Goal: Information Seeking & Learning: Understand process/instructions

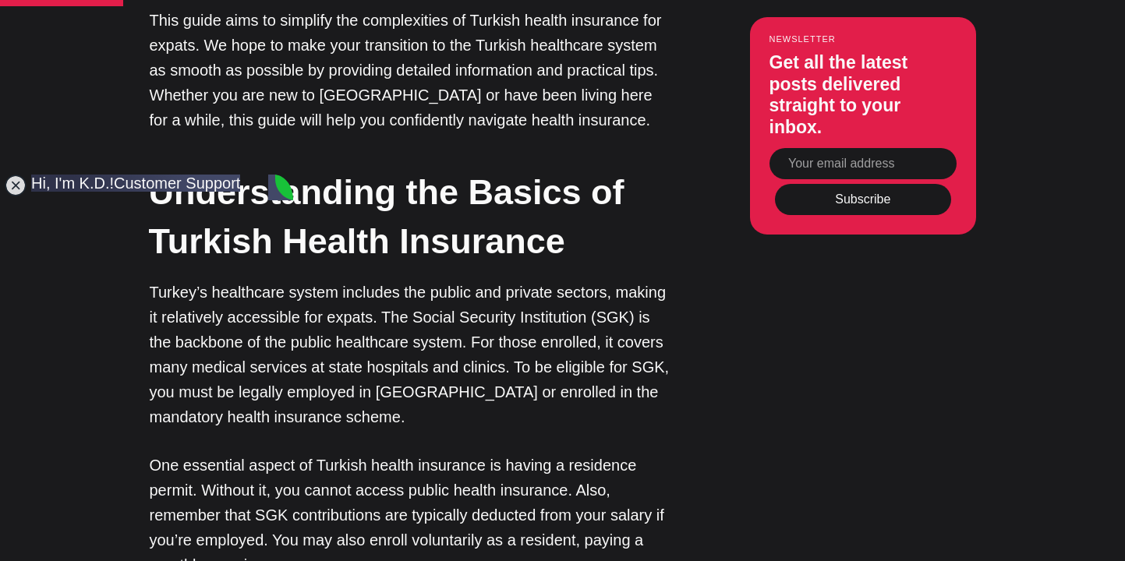
scroll to position [1353, 0]
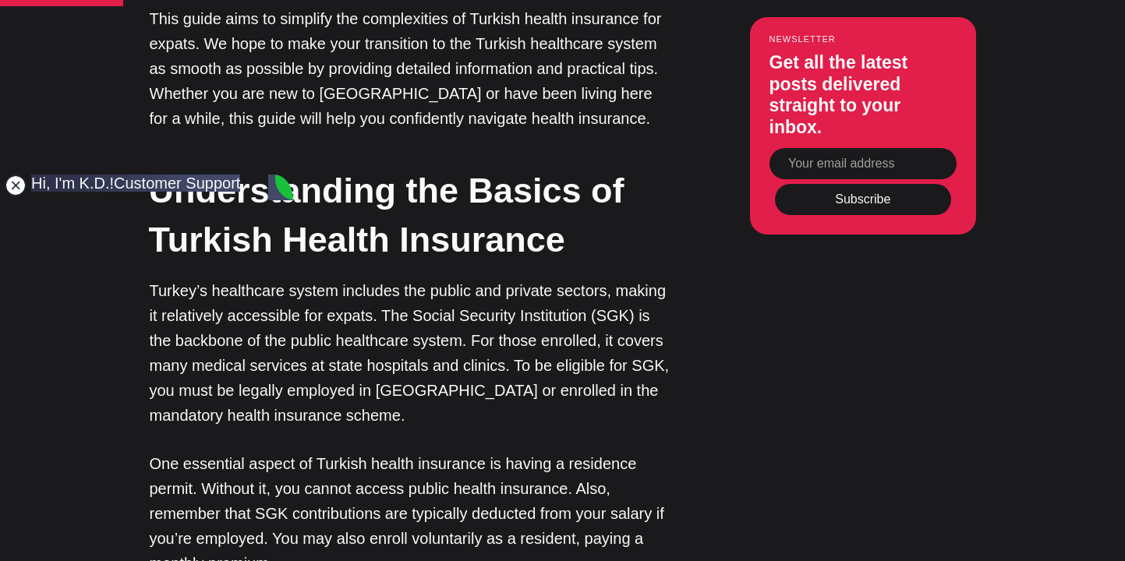
click at [15, 184] on jdiv at bounding box center [16, 186] width 22 height 22
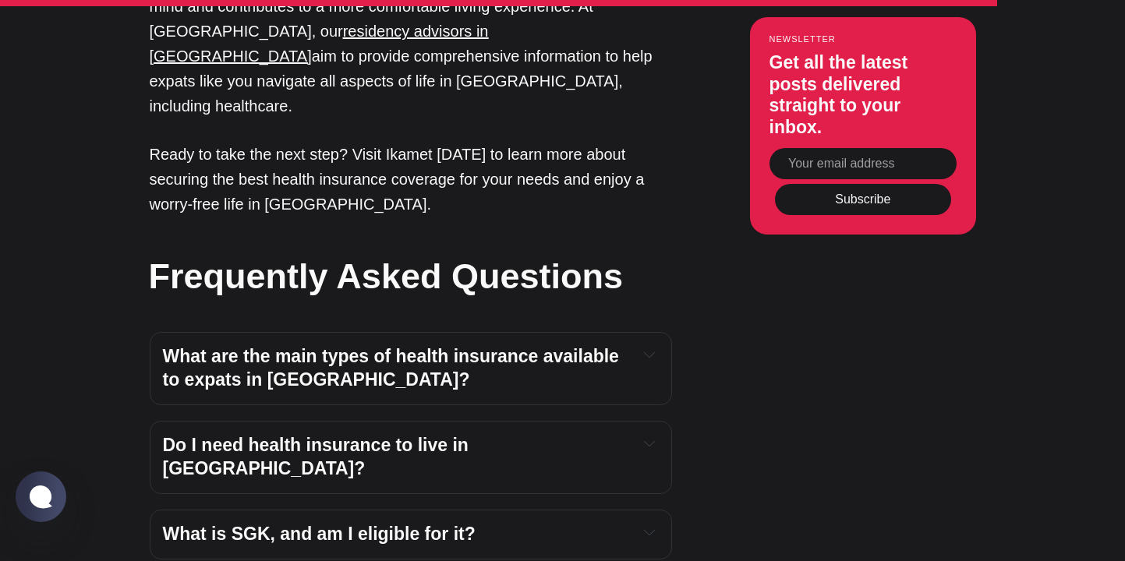
scroll to position [5148, 0]
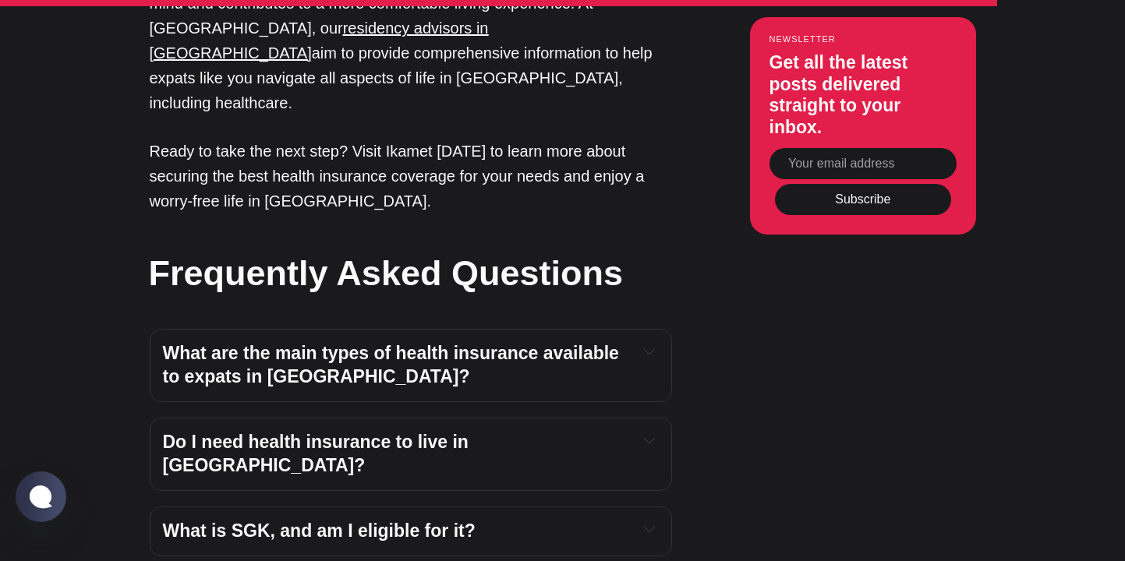
click at [645, 346] on icon "Expand toggle to read content" at bounding box center [649, 351] width 11 height 11
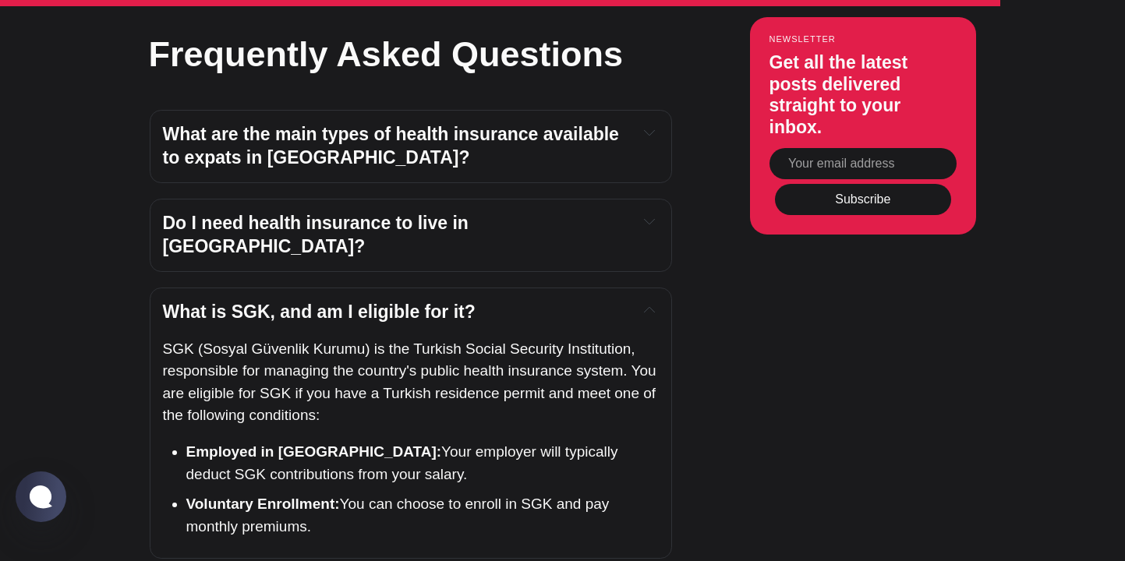
scroll to position [5386, 0]
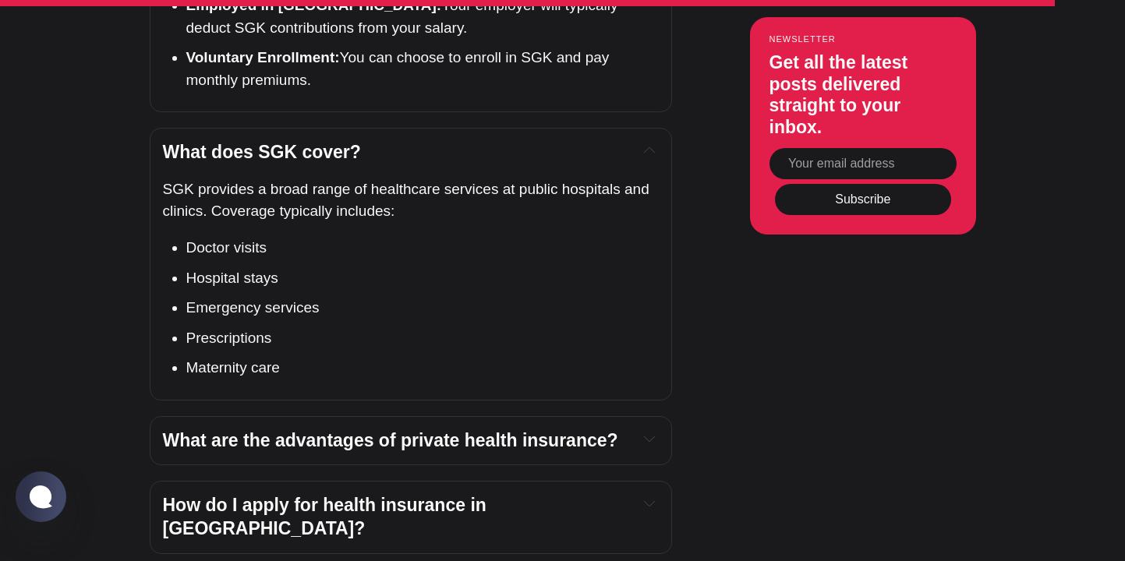
scroll to position [5817, 0]
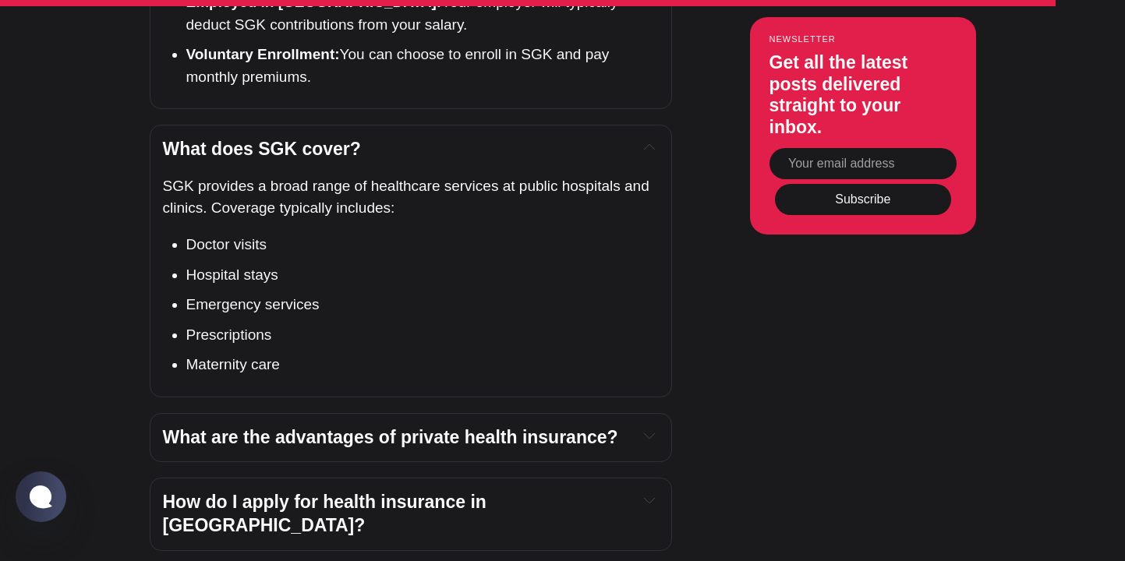
click at [472, 492] on span "How do I apply for health insurance in [GEOGRAPHIC_DATA]?" at bounding box center [327, 514] width 329 height 44
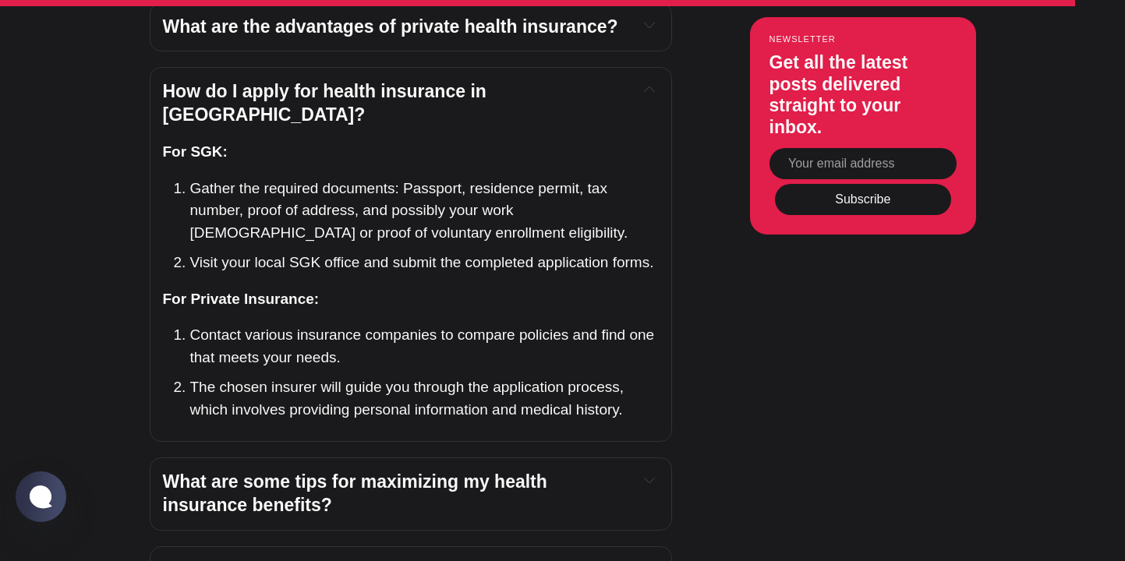
scroll to position [6252, 0]
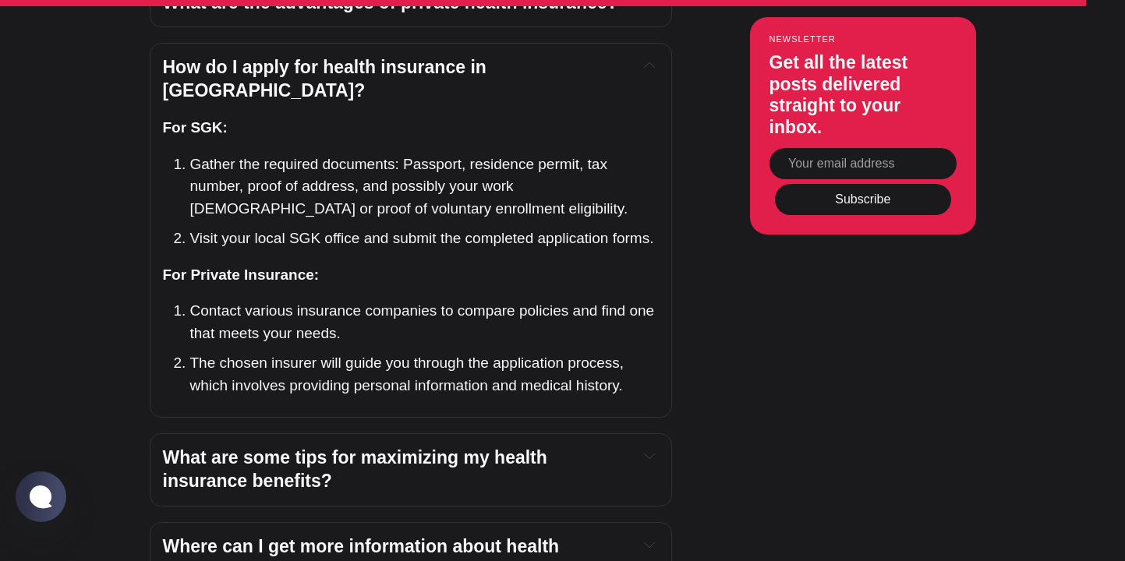
click at [498, 536] on h4 "Where can I get more information about health insurance in [GEOGRAPHIC_DATA]?" at bounding box center [394, 559] width 463 height 47
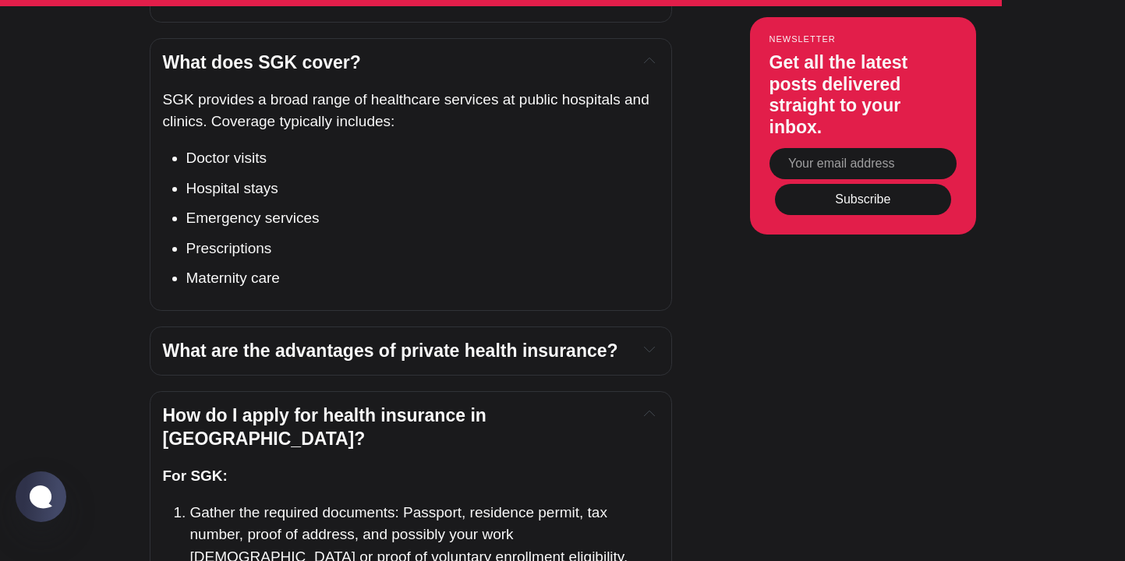
scroll to position [5904, 0]
drag, startPoint x: 292, startPoint y: 370, endPoint x: 320, endPoint y: 372, distance: 27.4
click at [261, 504] on span "Gather the required documents: Passport, residence permit, tax number, proof of…" at bounding box center [409, 534] width 438 height 61
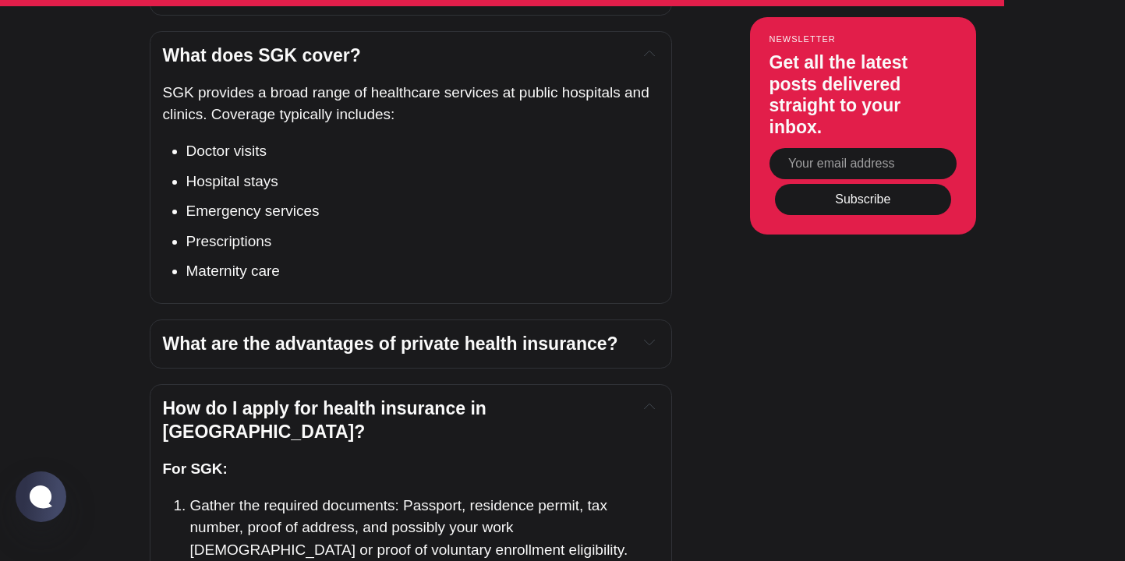
scroll to position [5917, 0]
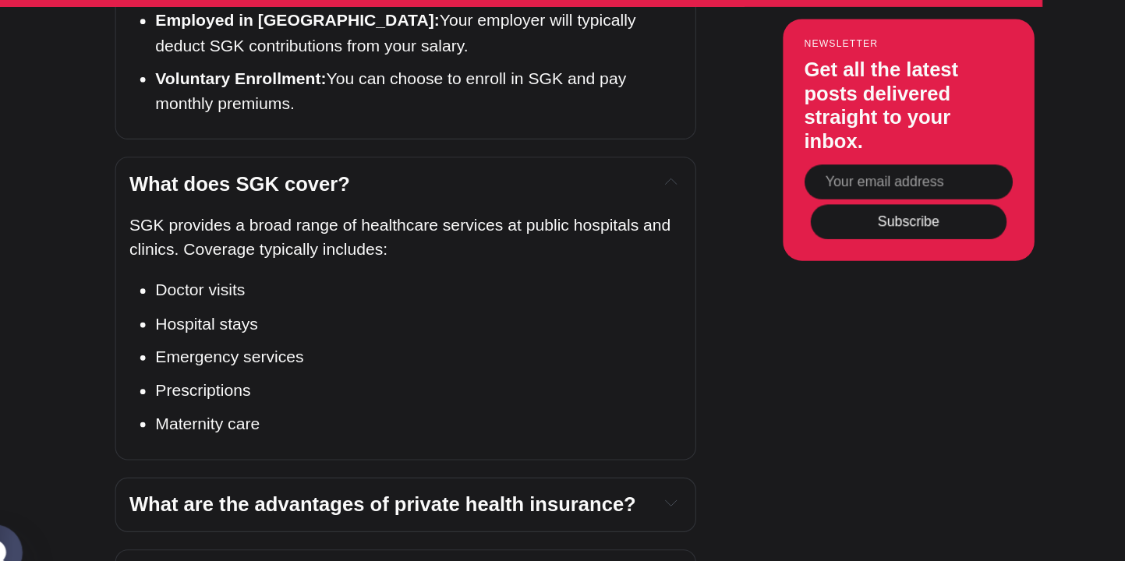
scroll to position [5792, 0]
